Goal: Task Accomplishment & Management: Complete application form

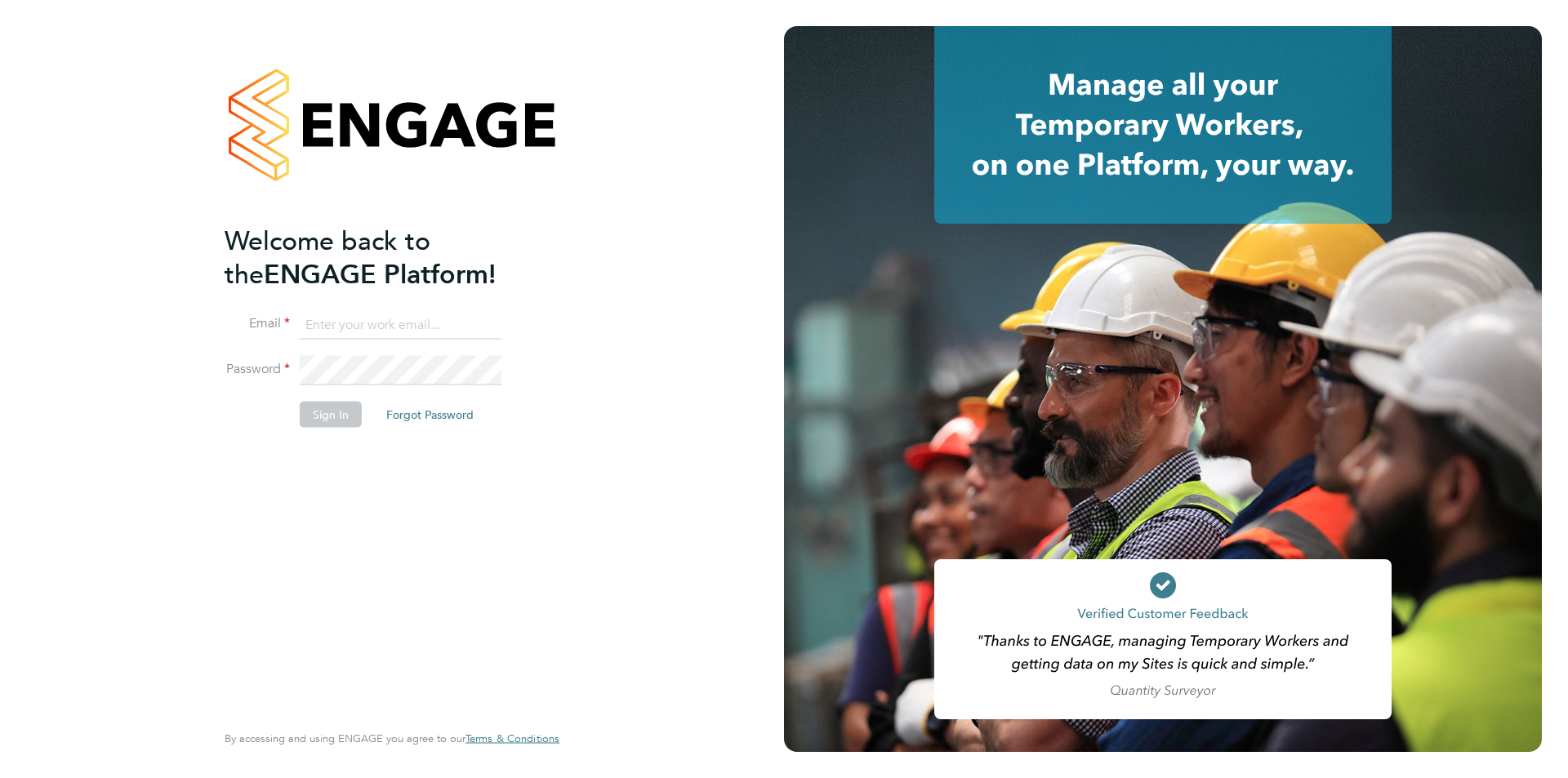
type input "[EMAIL_ADDRESS][DOMAIN_NAME]"
click at [314, 415] on button "Sign In" at bounding box center [330, 414] width 62 height 26
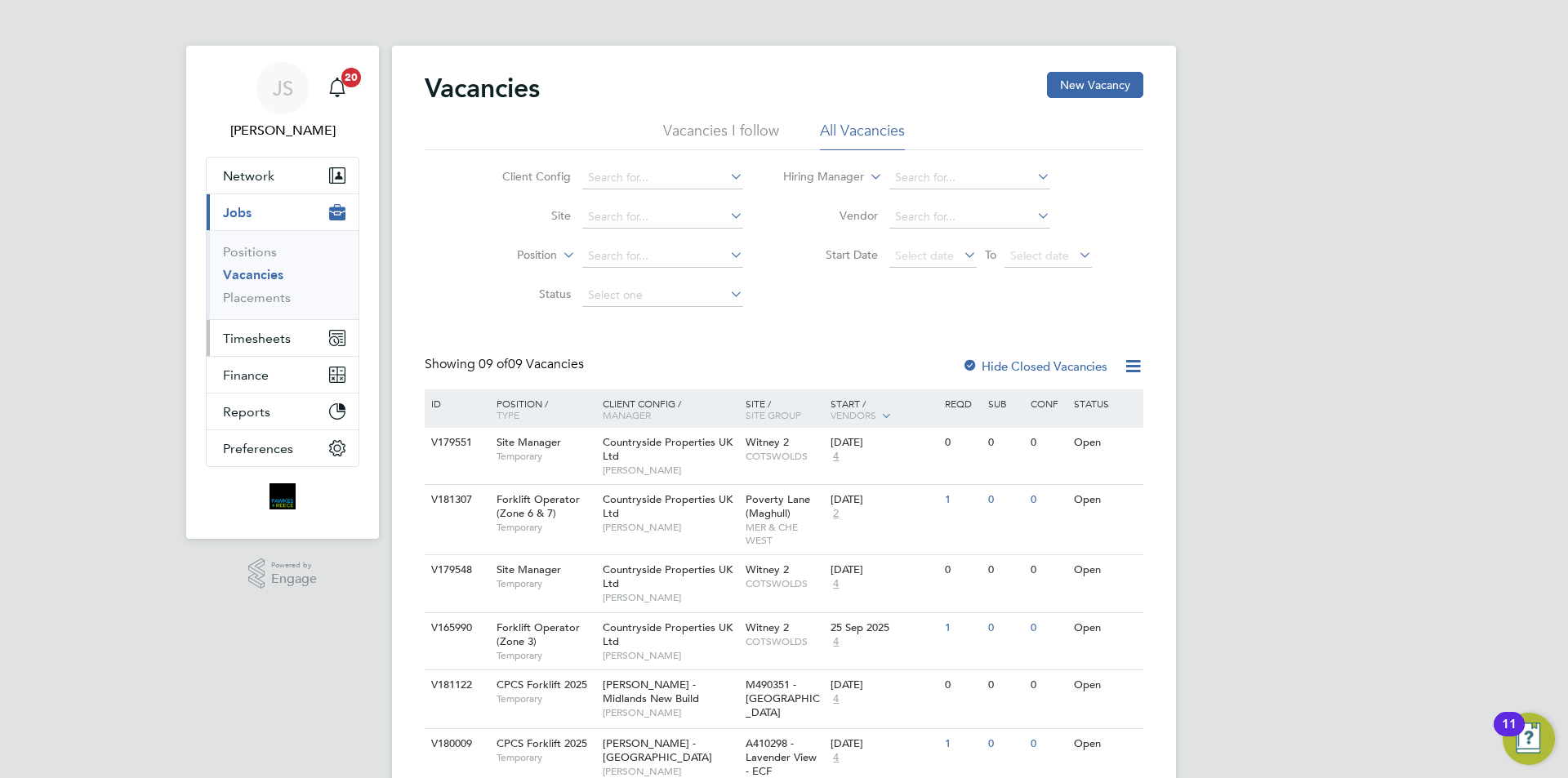
click at [273, 333] on span "Timesheets" at bounding box center [257, 338] width 68 height 16
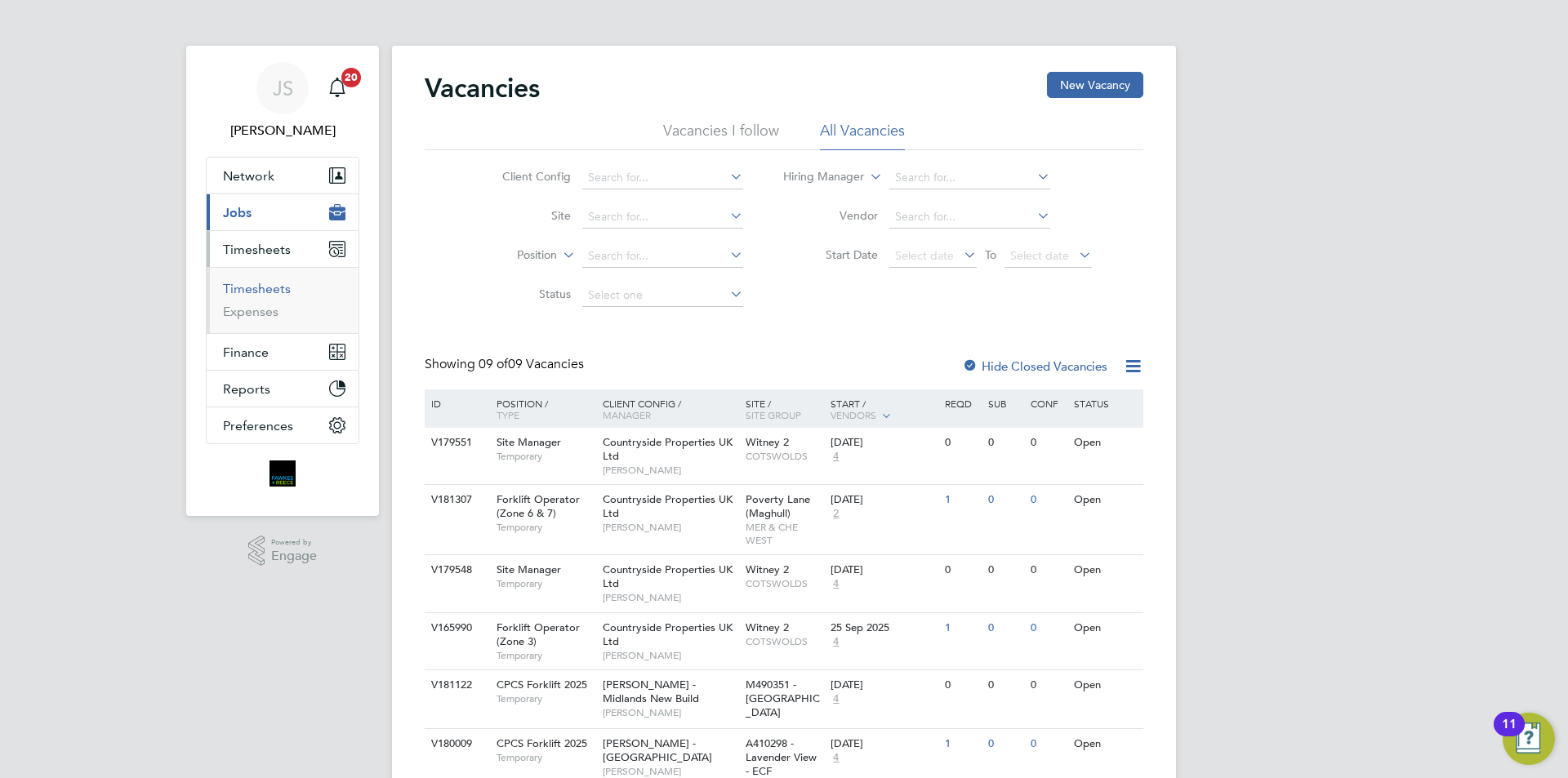
click at [284, 288] on link "Timesheets" at bounding box center [257, 288] width 68 height 16
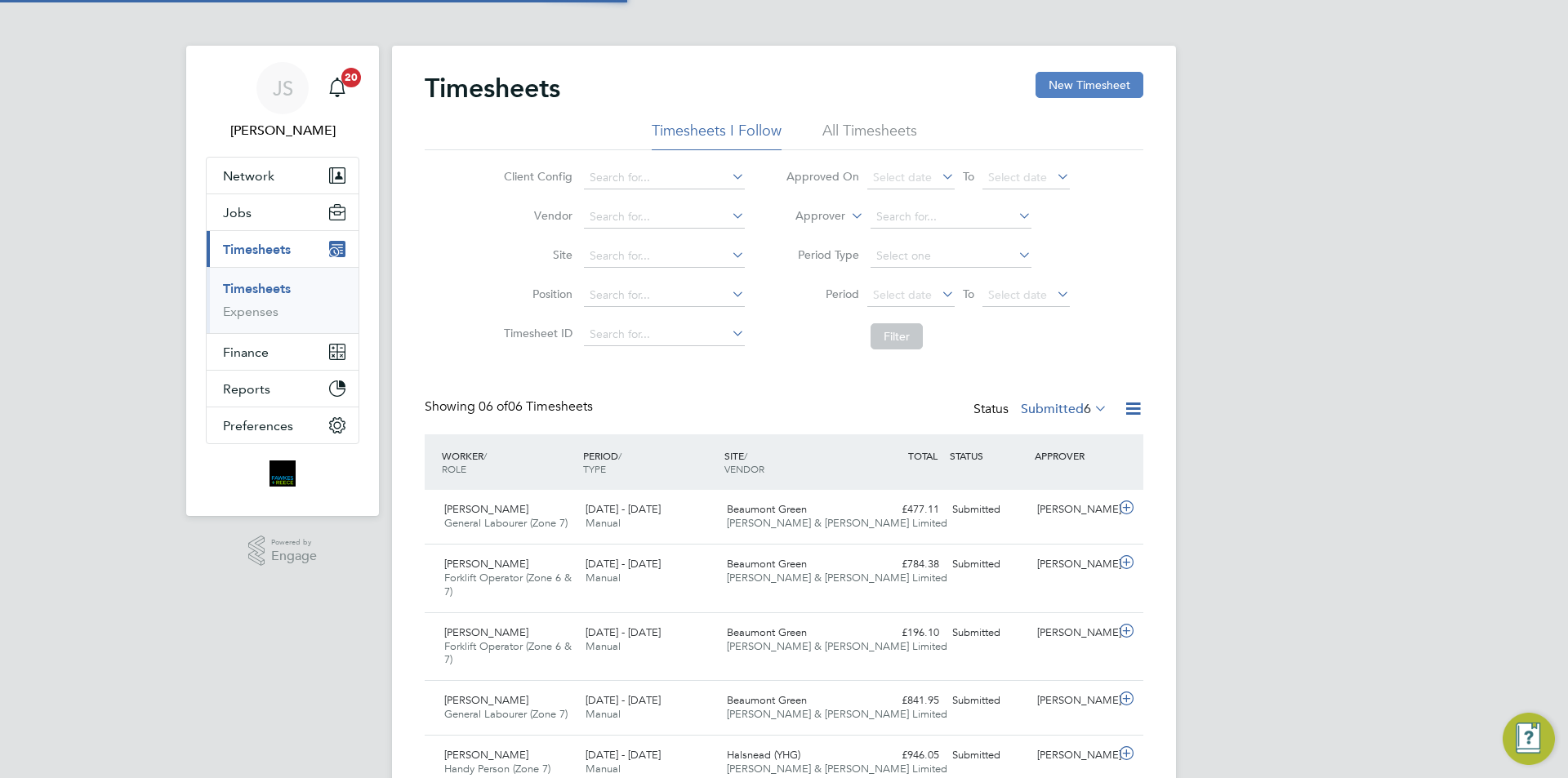
click at [1070, 85] on button "New Timesheet" at bounding box center [1088, 85] width 107 height 26
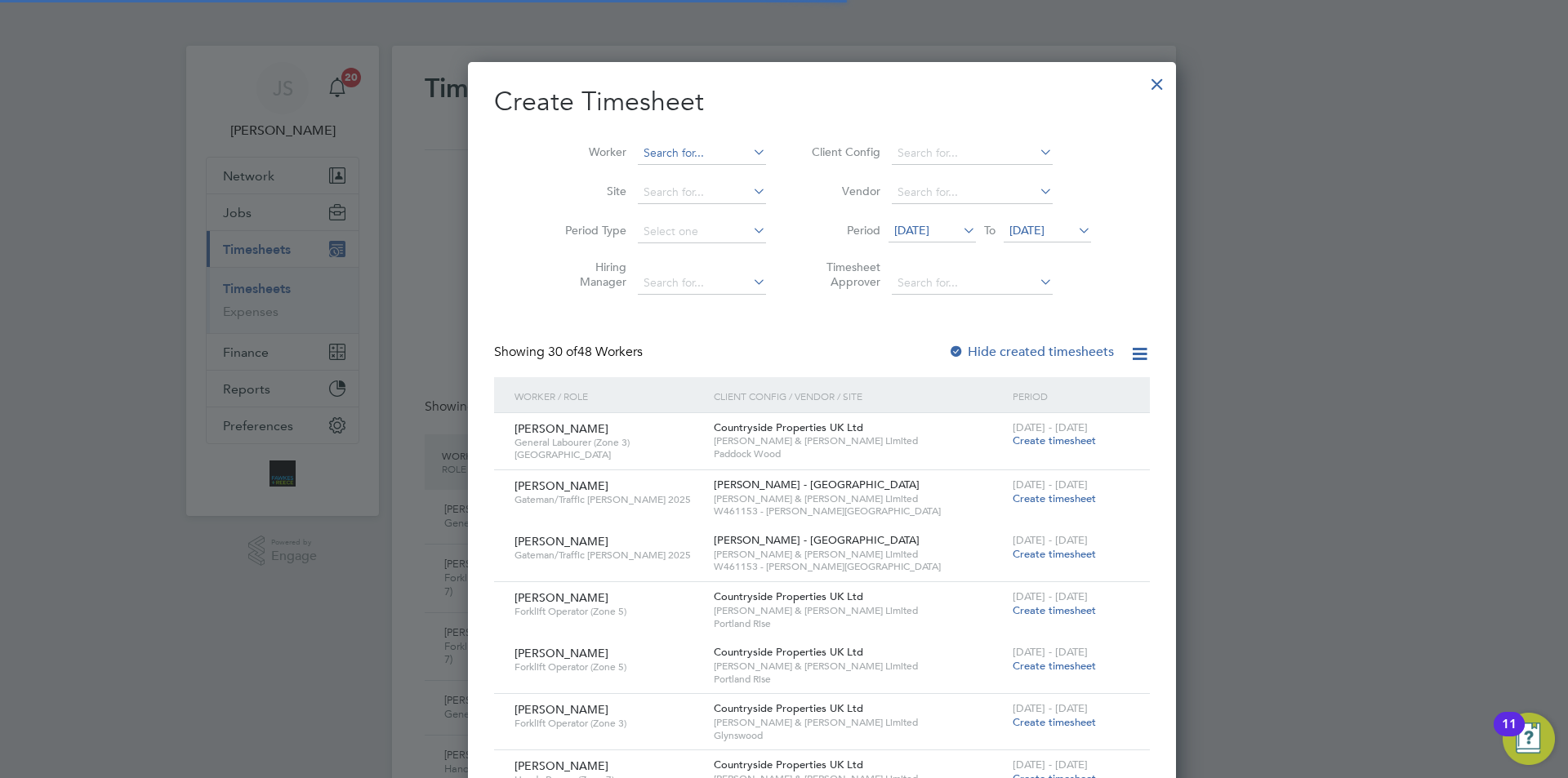
click at [637, 156] on input at bounding box center [701, 153] width 128 height 22
click at [651, 263] on li "Pawel Bielski" at bounding box center [668, 264] width 140 height 22
type input "Pawel Bielski"
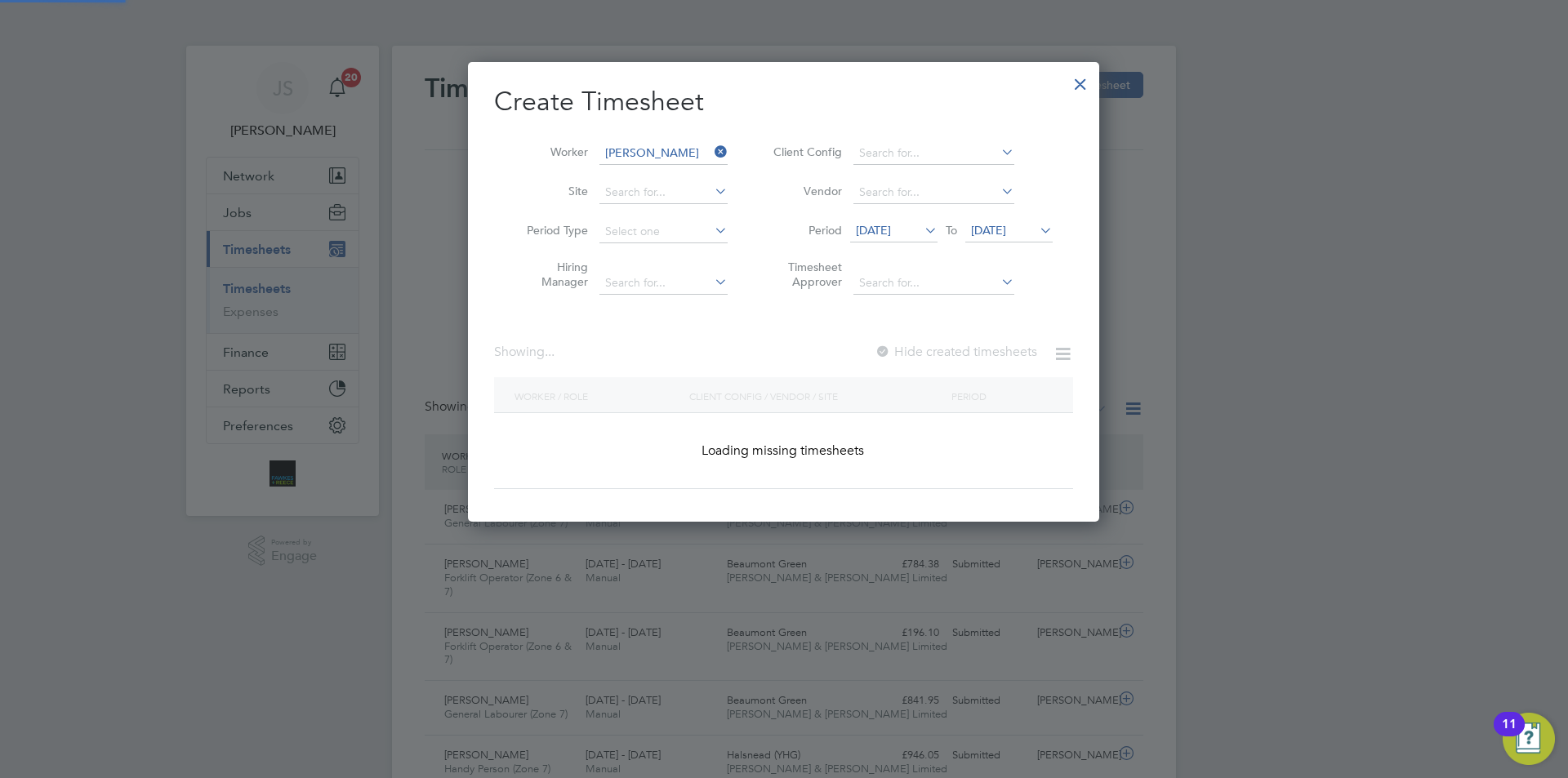
scroll to position [83, 8]
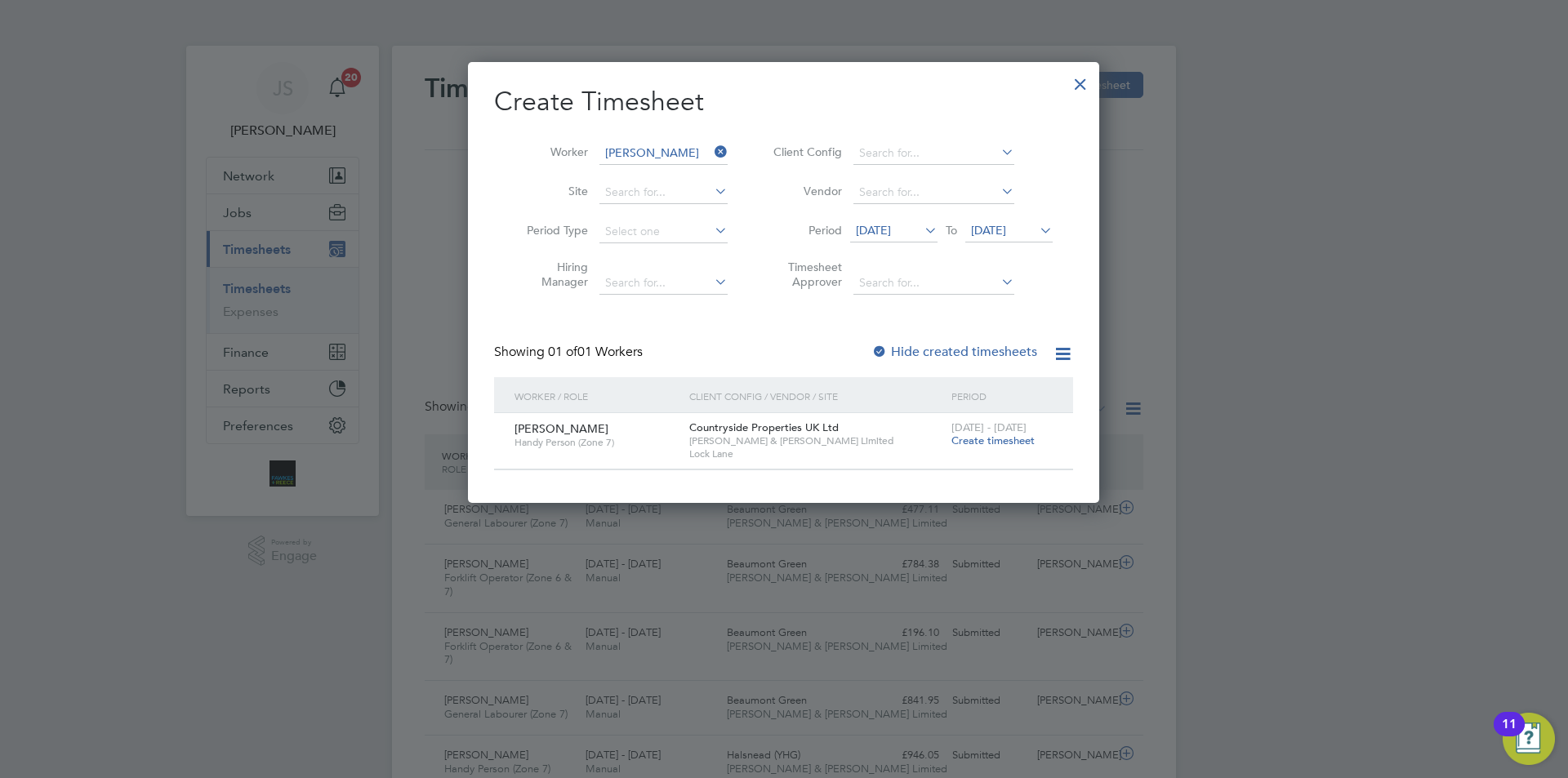
click at [1004, 428] on span "22 - 28 Sep 2025" at bounding box center [988, 427] width 75 height 14
click at [1003, 437] on span "Create timesheet" at bounding box center [992, 440] width 83 height 14
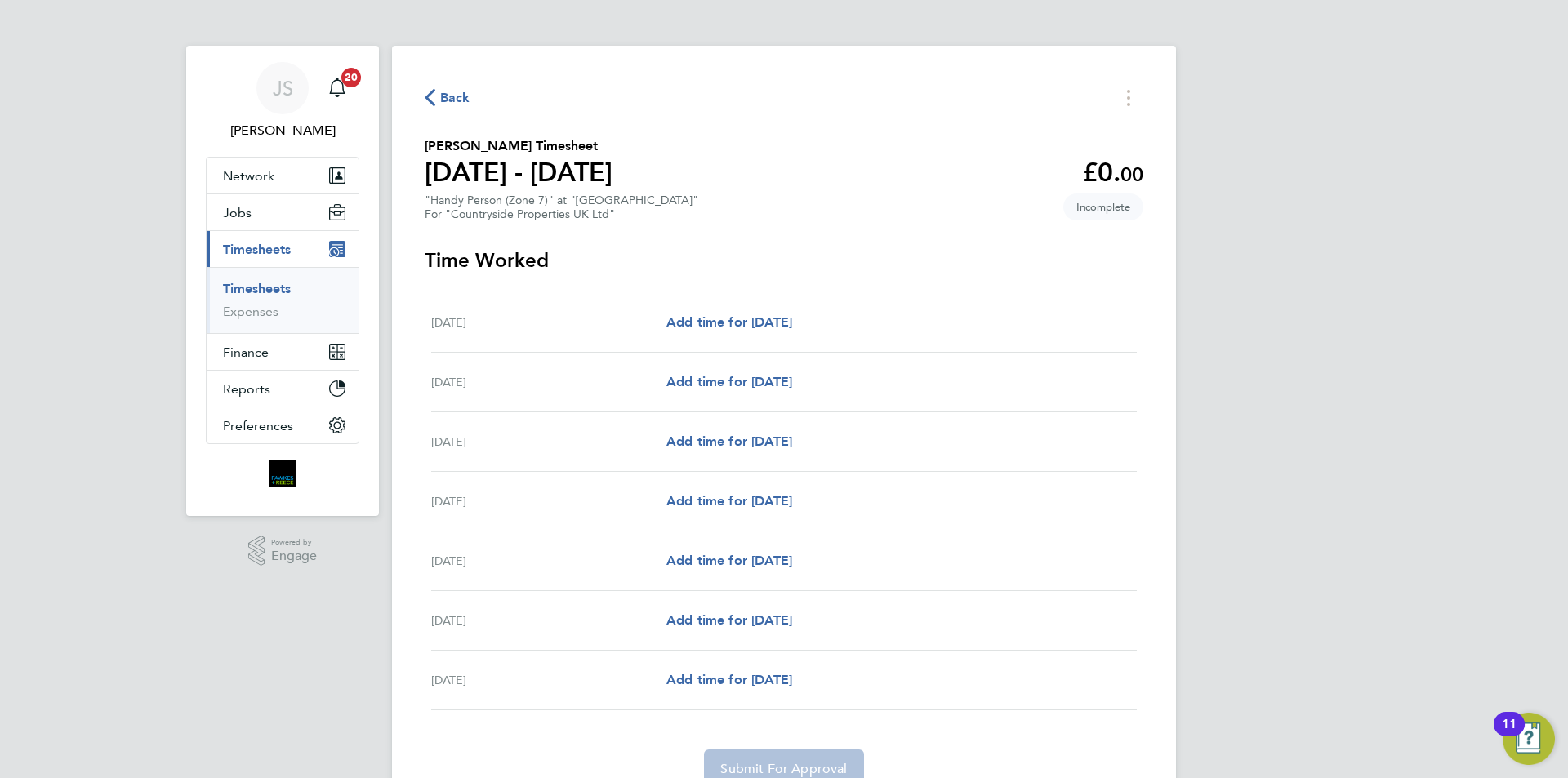
click at [748, 311] on div "Mon 22 Sep Add time for Mon 22 Sep Add time for Mon 22 Sep" at bounding box center [784, 323] width 706 height 60
click at [751, 316] on span "Add time for Mon 22 Sep" at bounding box center [729, 322] width 126 height 16
select select "30"
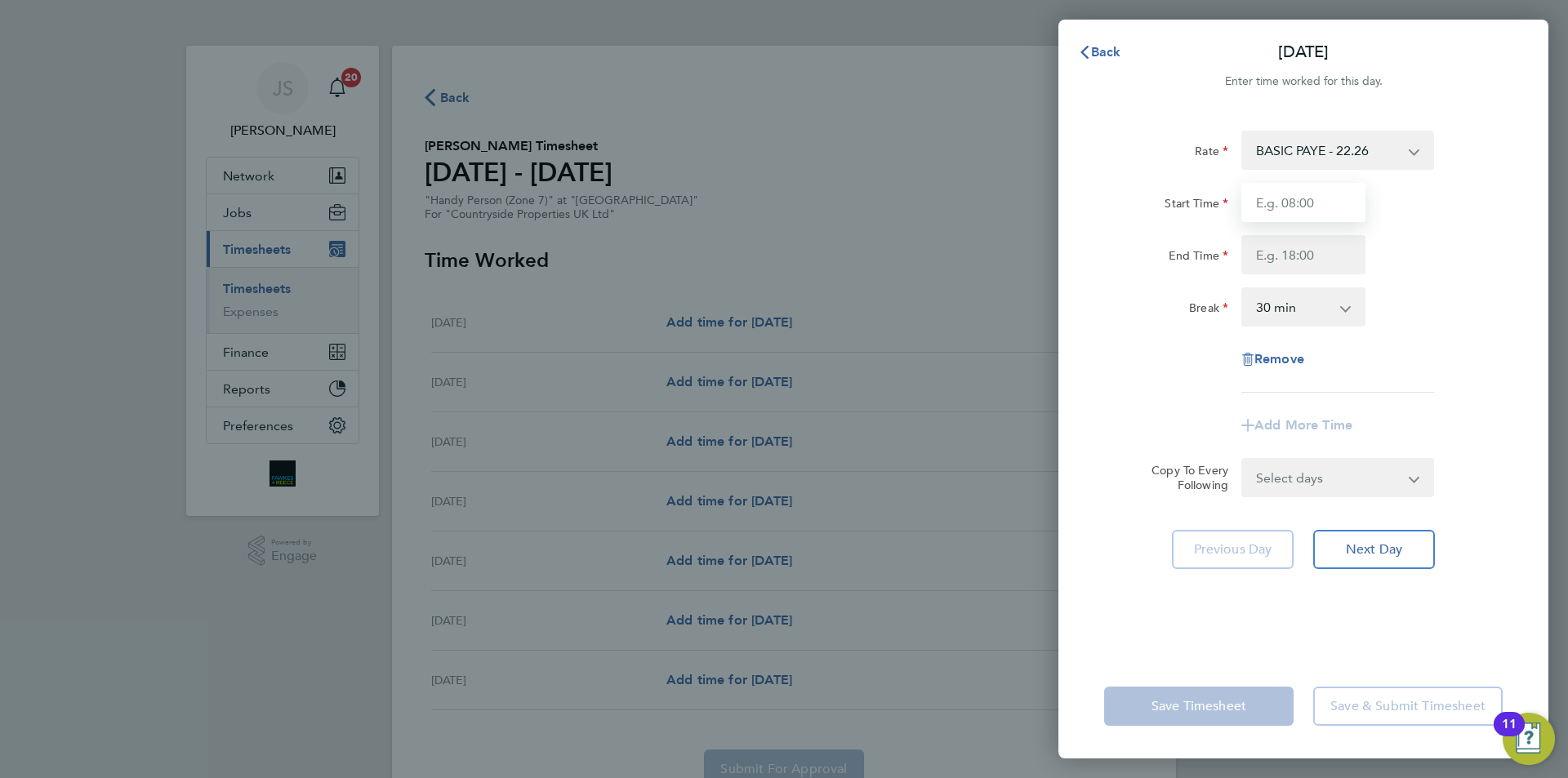
click at [1295, 195] on input "Start Time" at bounding box center [1303, 202] width 124 height 39
type input "07:30"
click at [1335, 257] on input "End Time" at bounding box center [1303, 255] width 124 height 39
type input "17:00"
click at [1341, 493] on select "Select days Day Weekday (Mon-Fri) Weekend (Sat-Sun) Tuesday Wednesday Thursday …" at bounding box center [1329, 478] width 172 height 35
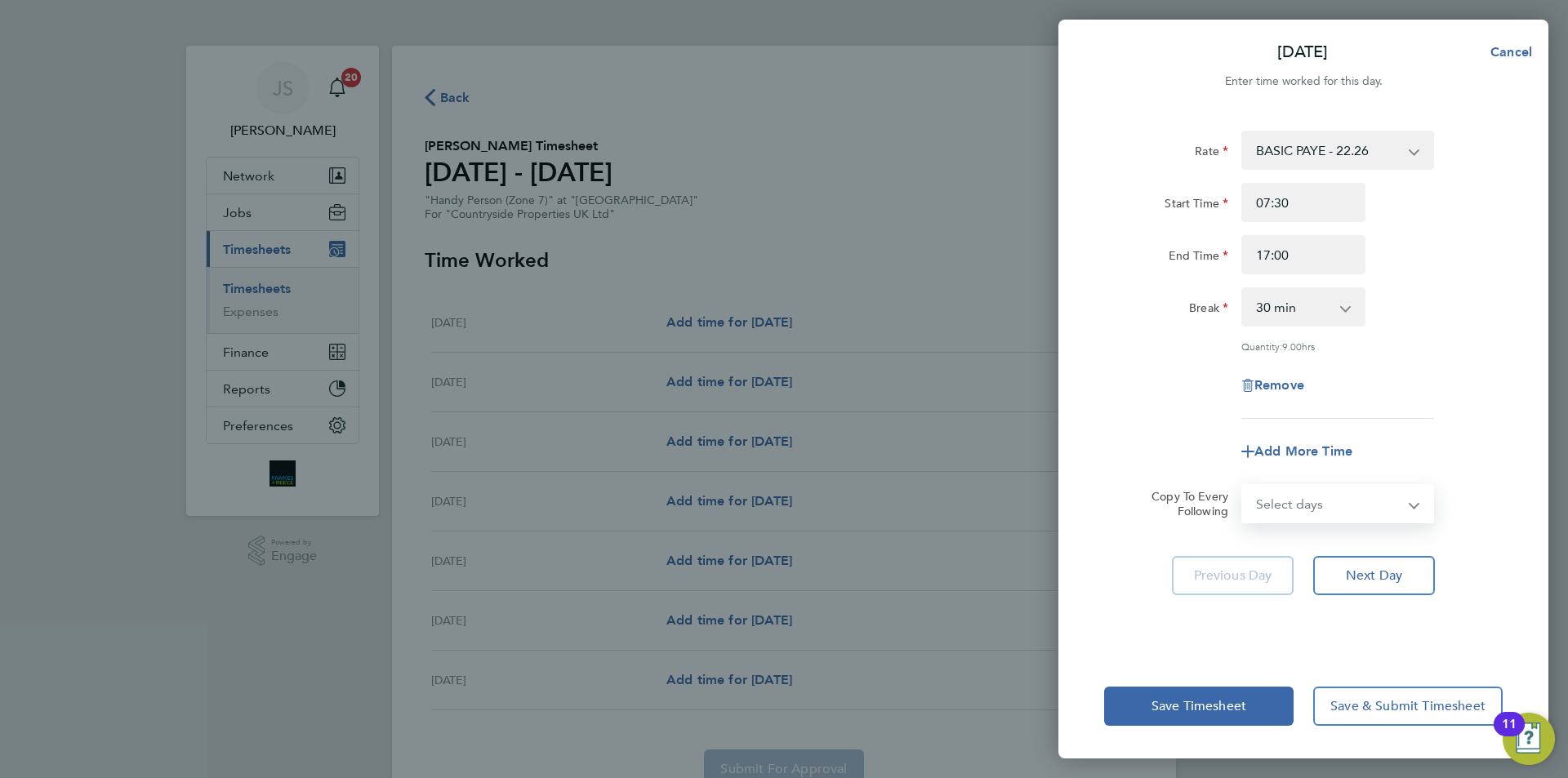
select select "WEEKDAY"
click at [1243, 486] on select "Select days Day Weekday (Mon-Fri) Weekend (Sat-Sun) Tuesday Wednesday Thursday …" at bounding box center [1329, 504] width 172 height 35
select select "2025-09-28"
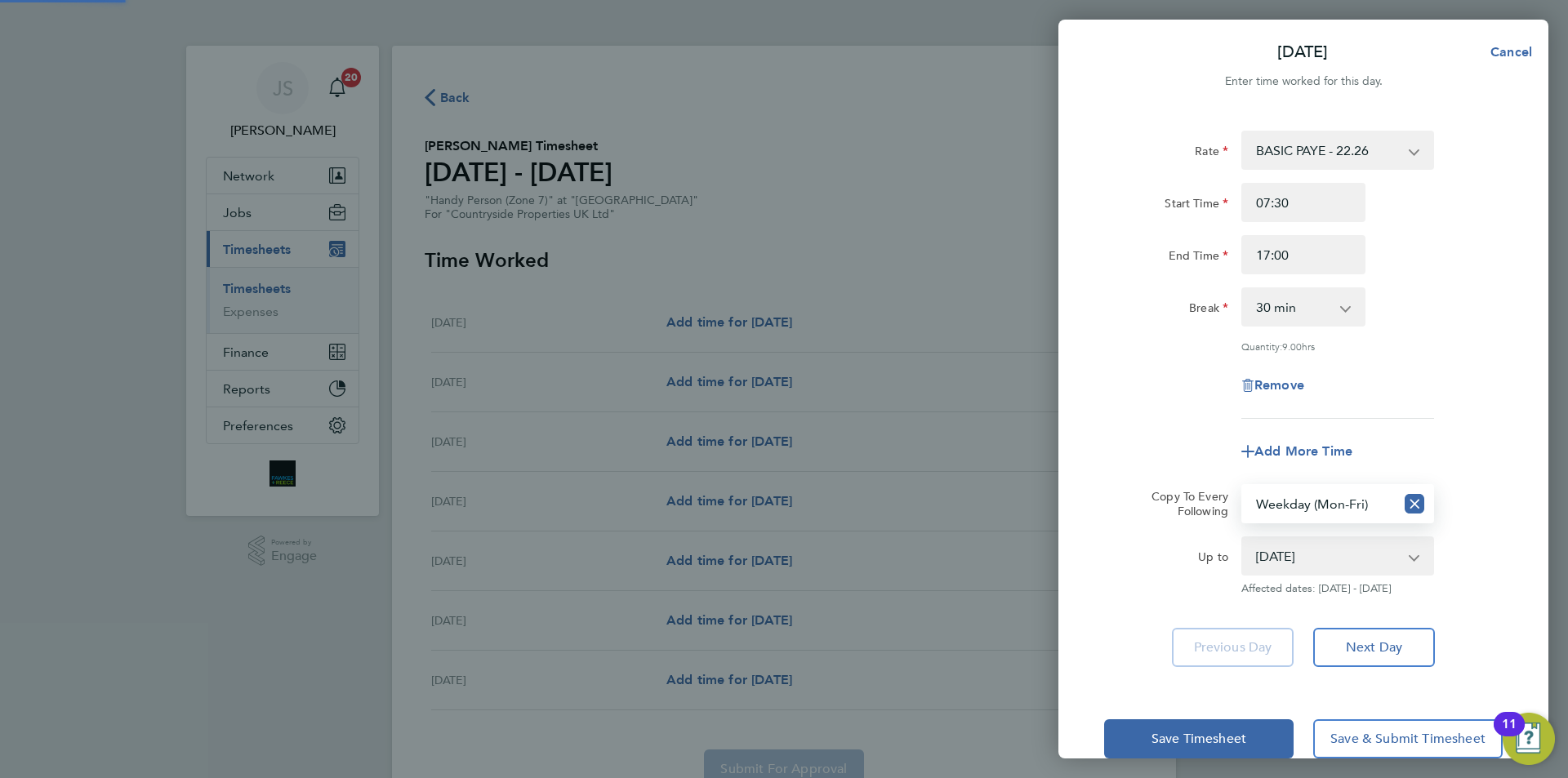
click at [1158, 400] on div "Remove" at bounding box center [1303, 385] width 412 height 39
click at [1224, 740] on span "Save Timesheet" at bounding box center [1198, 738] width 94 height 16
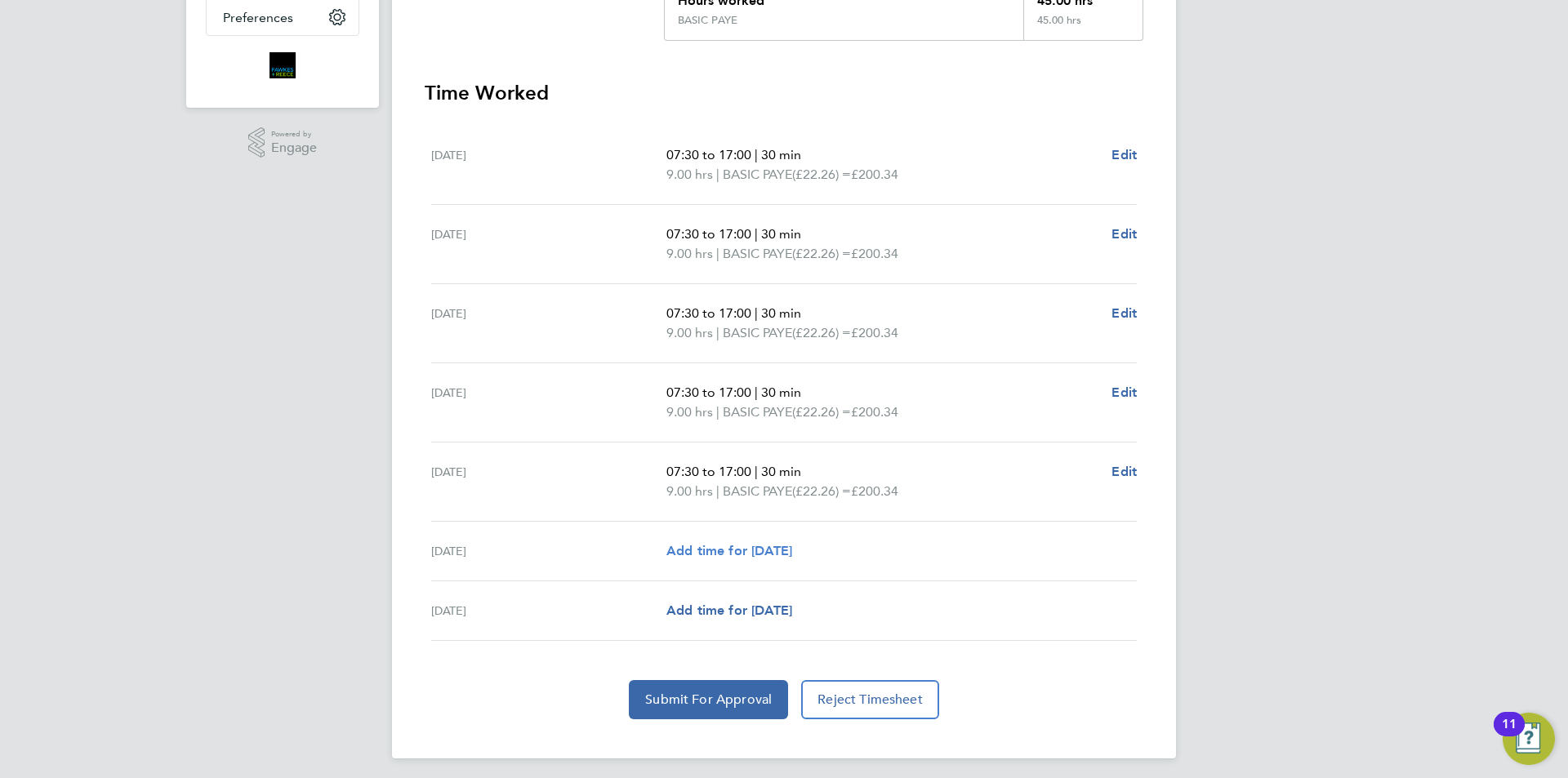
click at [792, 543] on span "Add time for Sat 27 Sep" at bounding box center [729, 550] width 126 height 16
select select "30"
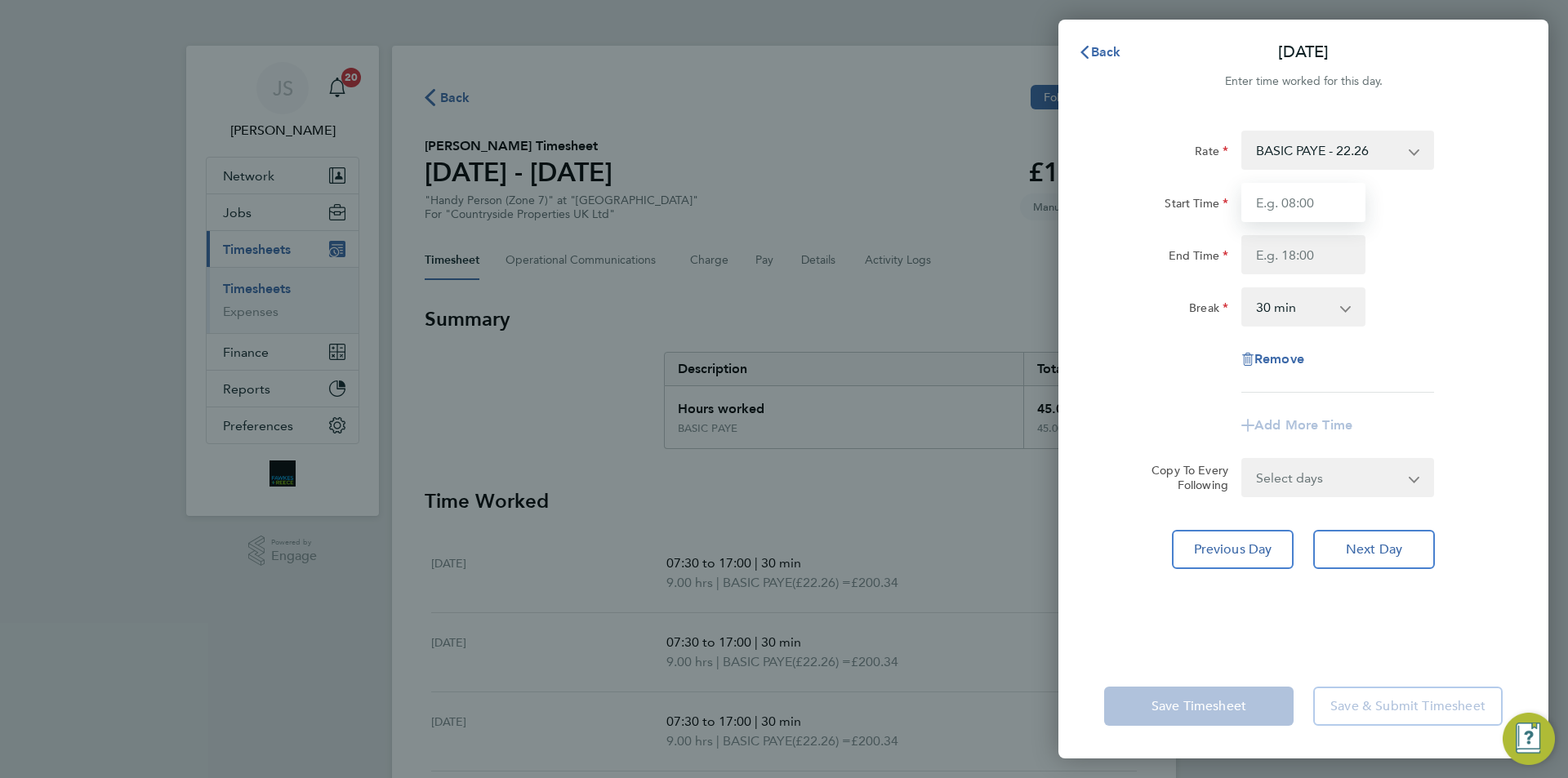
drag, startPoint x: 1292, startPoint y: 201, endPoint x: 1276, endPoint y: 211, distance: 18.9
click at [1292, 201] on input "Start Time" at bounding box center [1303, 202] width 124 height 39
type input "07:30"
click at [1321, 257] on input "End Time" at bounding box center [1303, 255] width 124 height 39
type input "15:00"
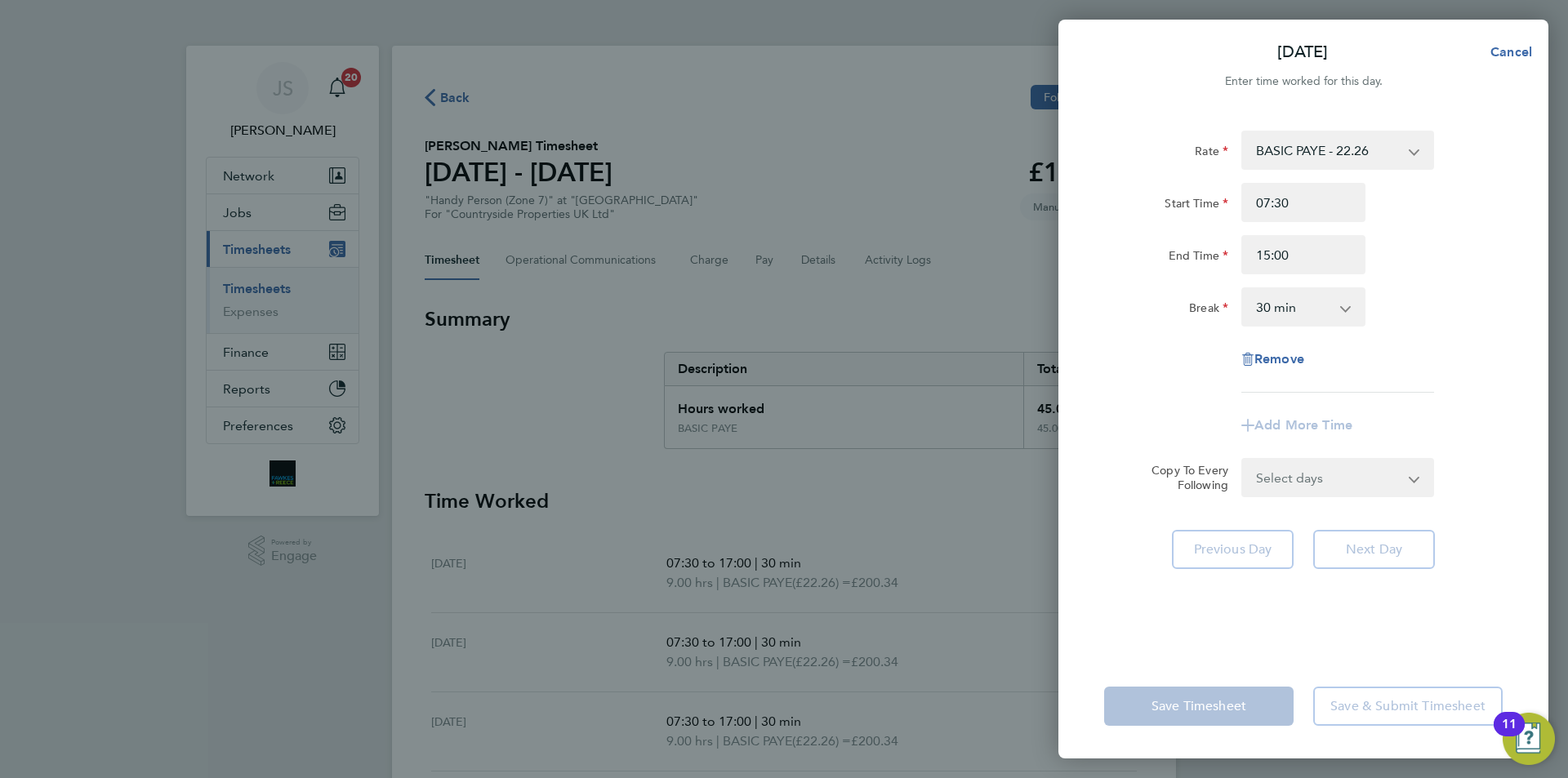
click at [1091, 271] on div "Rate BASIC PAYE - 22.26 Start Time 07:30 End Time 15:00 Break 0 min 15 min 30 m…" at bounding box center [1303, 382] width 490 height 543
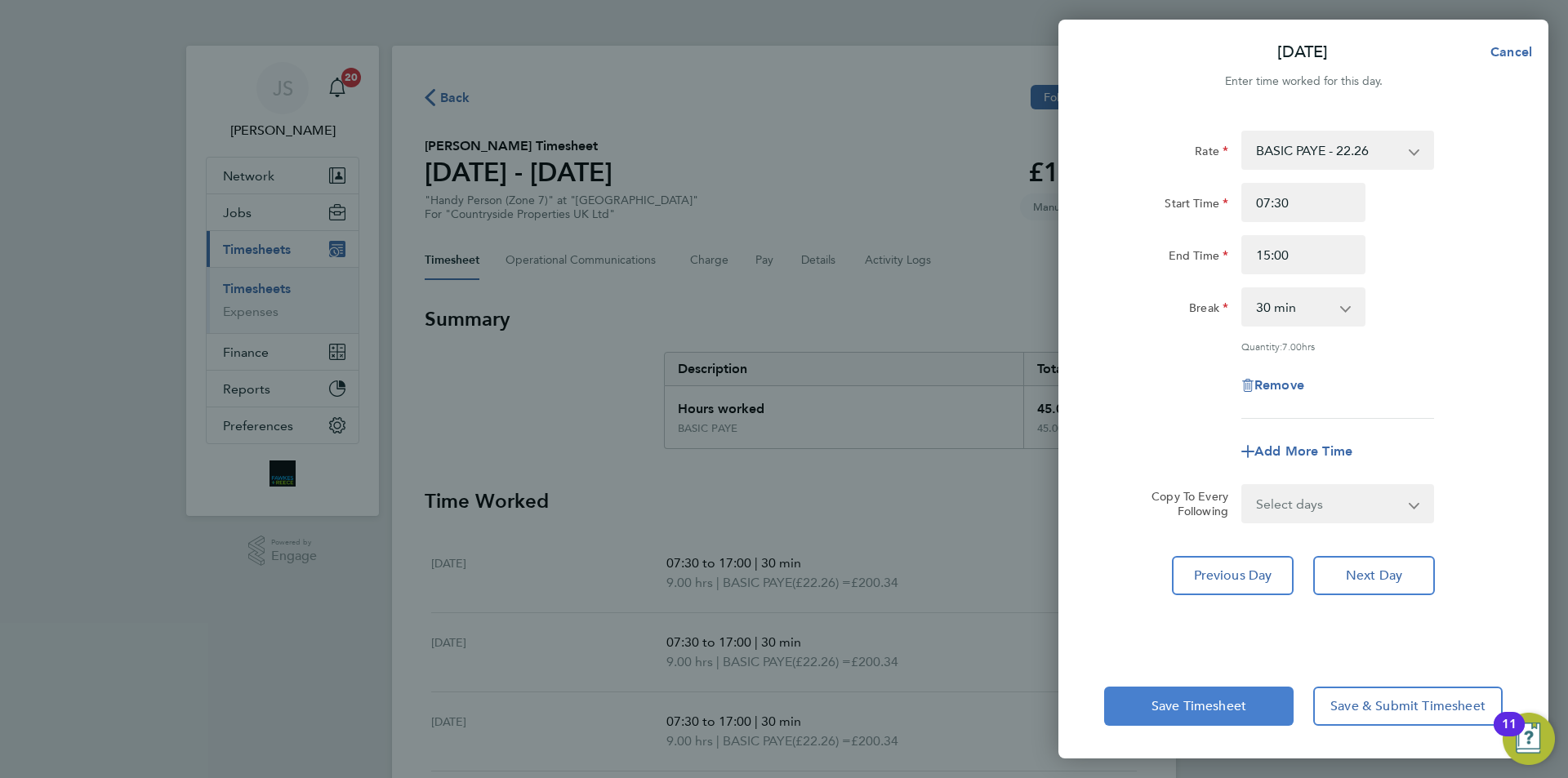
click at [1214, 711] on span "Save Timesheet" at bounding box center [1198, 705] width 94 height 16
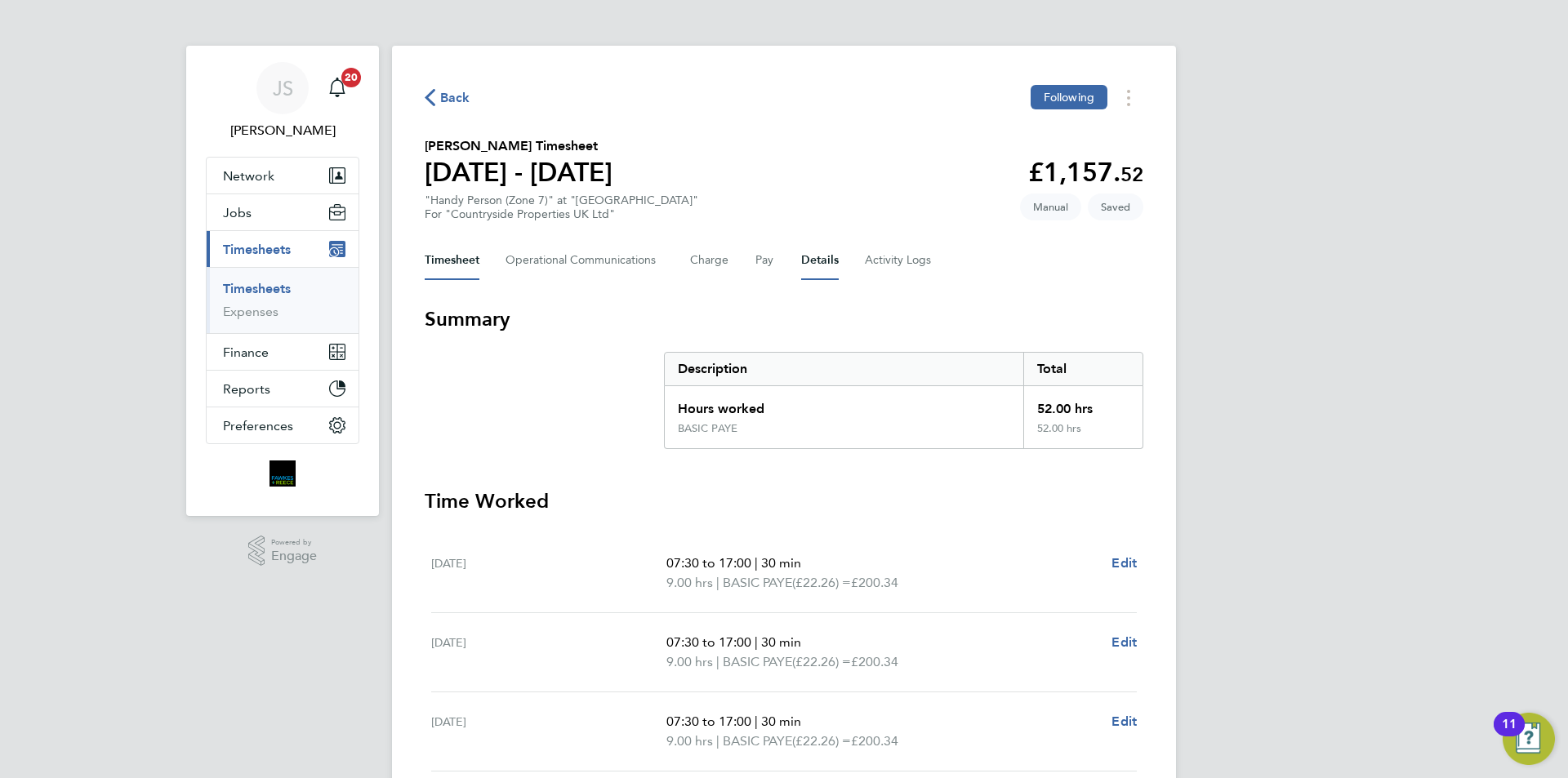
click at [820, 261] on button "Details" at bounding box center [819, 260] width 37 height 39
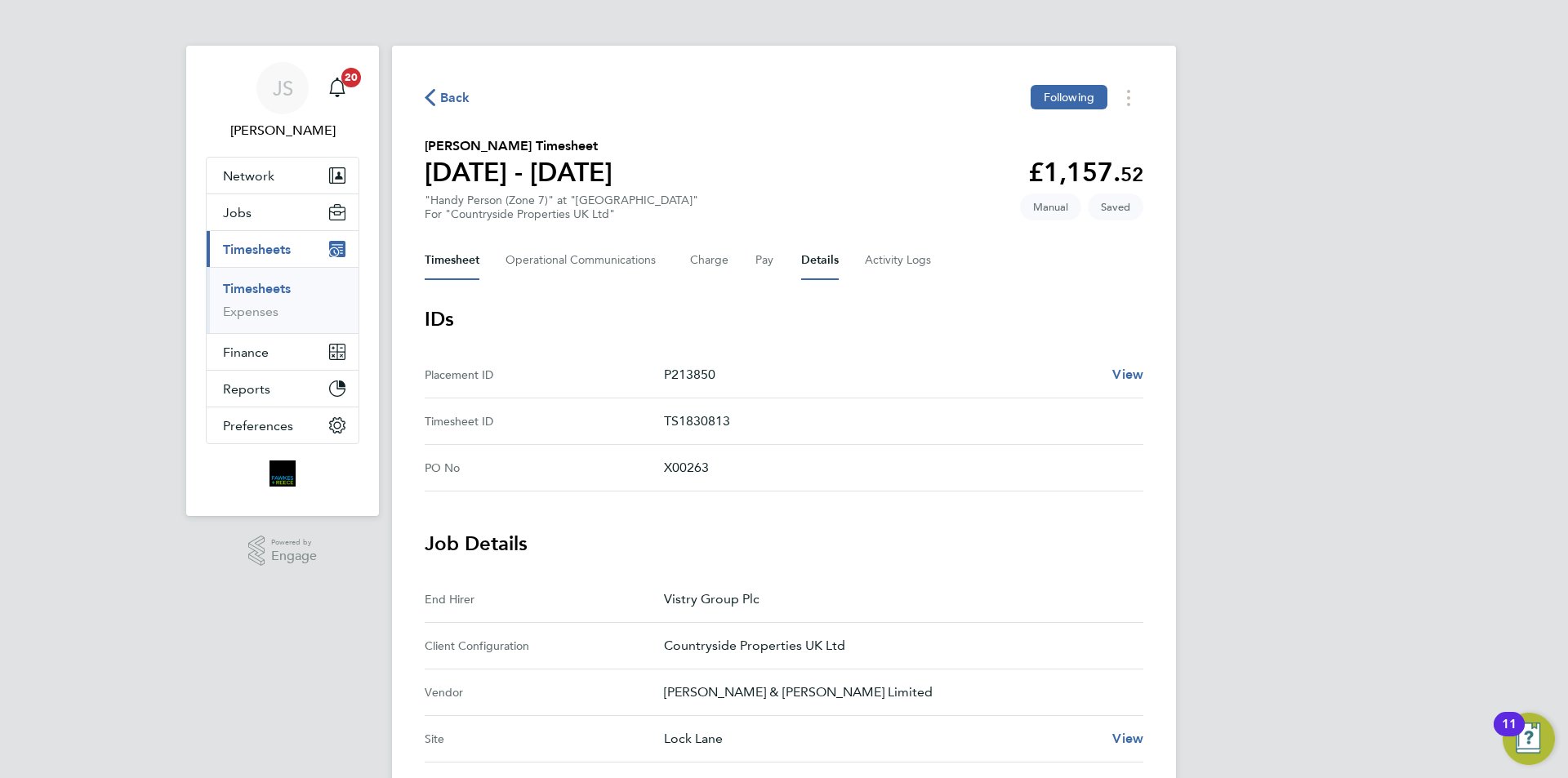
click at [470, 251] on button "Timesheet" at bounding box center [452, 260] width 55 height 39
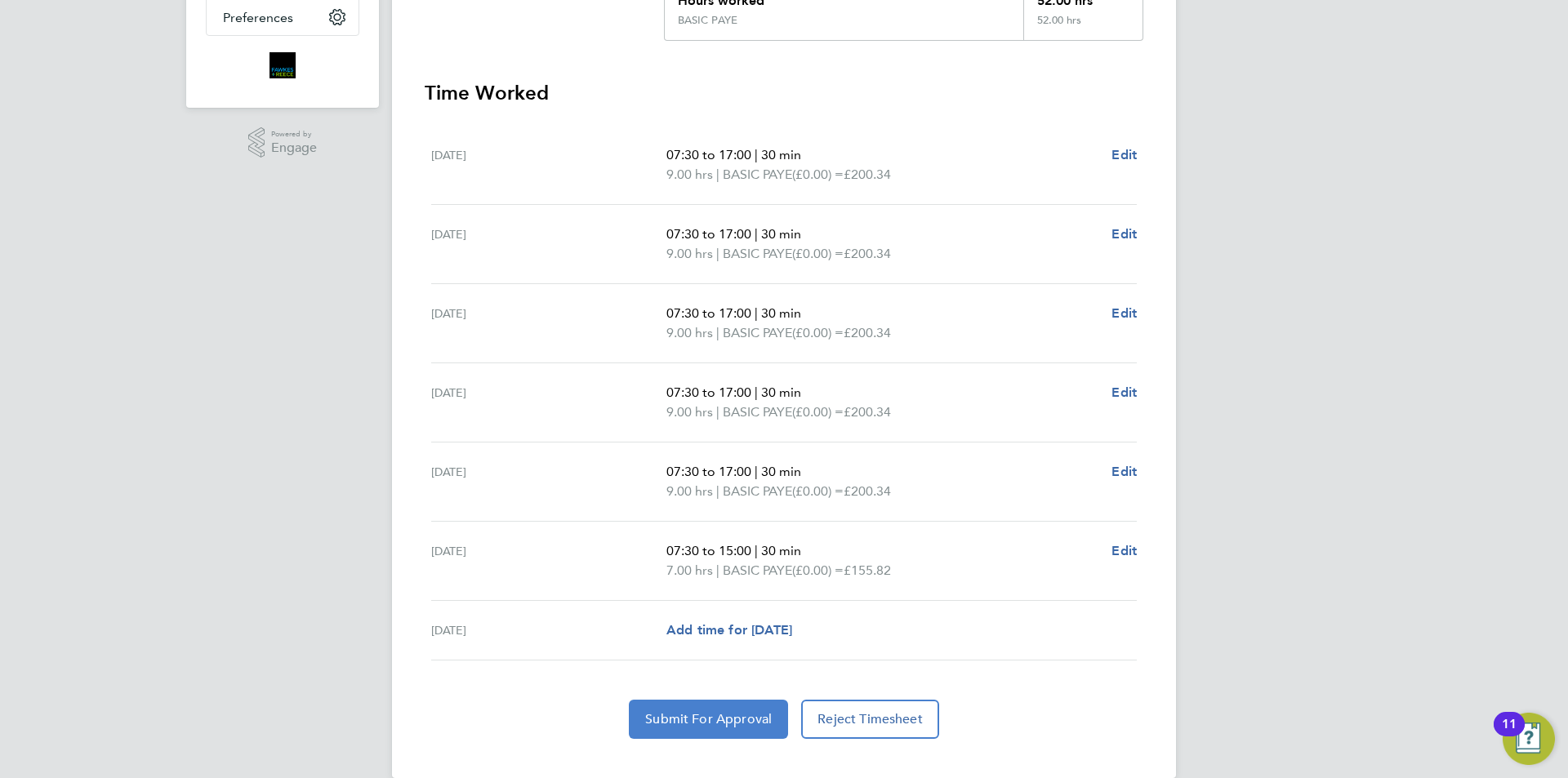
click at [766, 710] on button "Submit For Approval" at bounding box center [708, 719] width 160 height 39
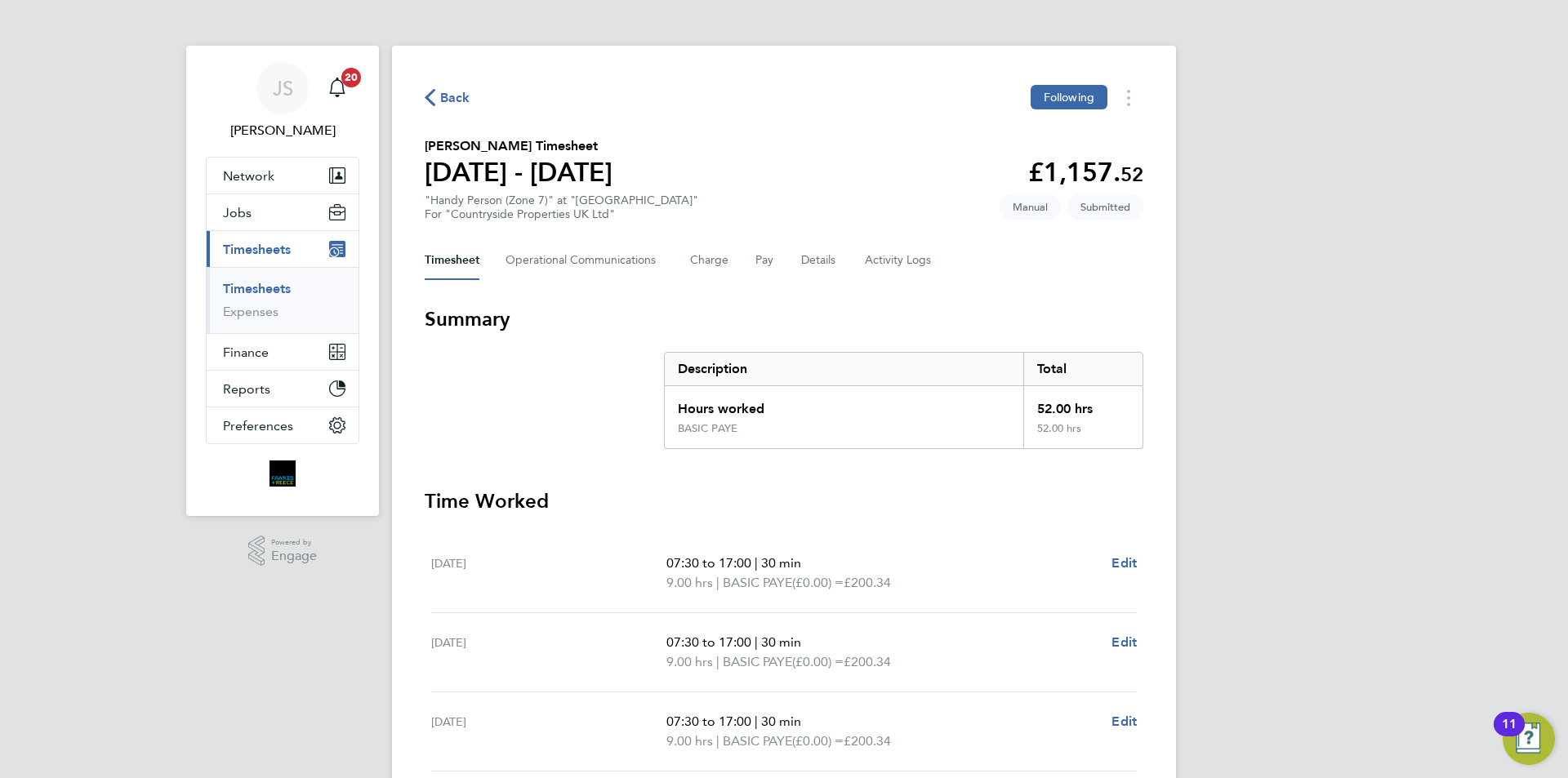
click at [460, 90] on span "Back" at bounding box center [455, 97] width 30 height 20
